Goal: Task Accomplishment & Management: Use online tool/utility

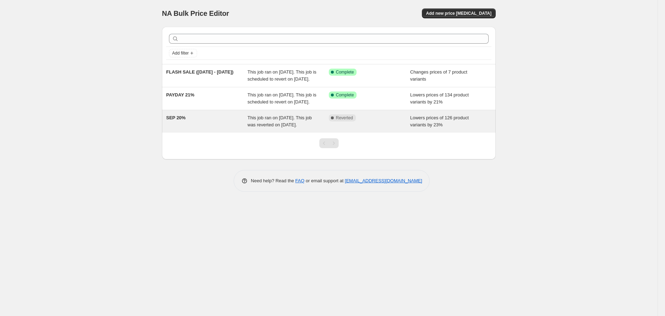
click at [252, 127] on span "This job ran on [DATE]. This job was reverted on [DATE]." at bounding box center [280, 121] width 64 height 12
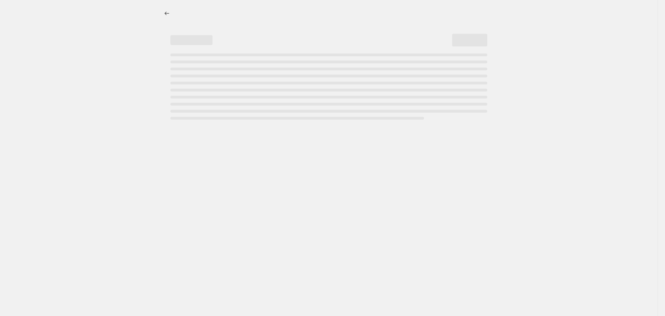
select select "percentage"
select select "no_change"
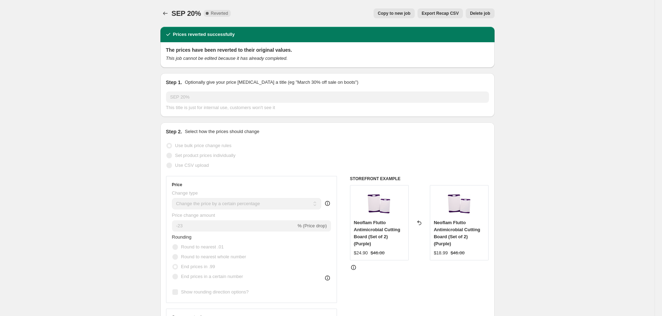
click at [403, 15] on span "Copy to new job" at bounding box center [394, 14] width 33 height 6
select select "percentage"
select select "no_change"
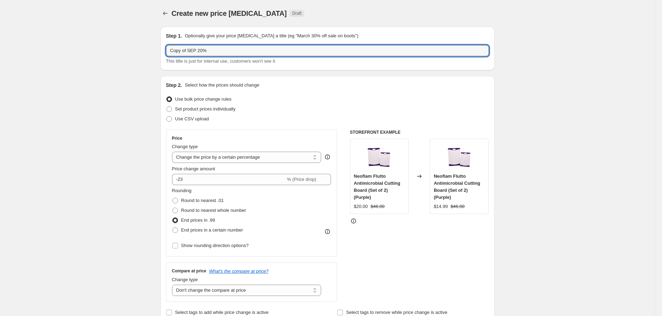
drag, startPoint x: 188, startPoint y: 49, endPoint x: 135, endPoint y: 60, distance: 54.5
type input "10.10 SALE 20%"
